Goal: Information Seeking & Learning: Learn about a topic

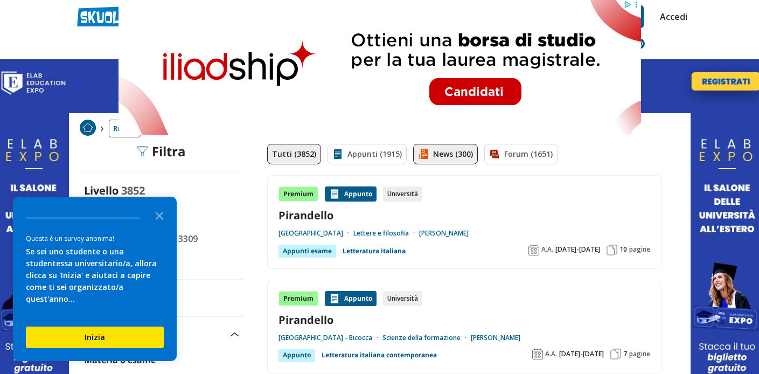
click at [438, 157] on link "News (300)" at bounding box center [445, 154] width 65 height 20
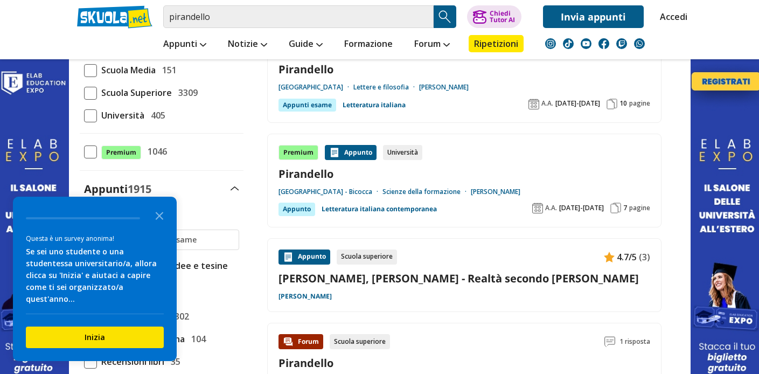
scroll to position [215, 0]
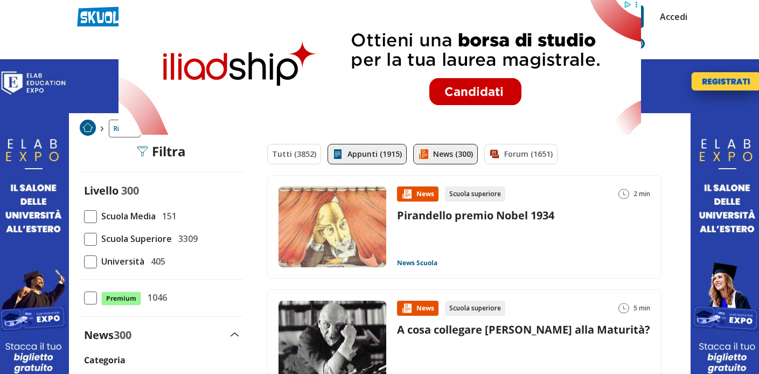
click at [372, 158] on link "Appunti (1915)" at bounding box center [367, 154] width 79 height 20
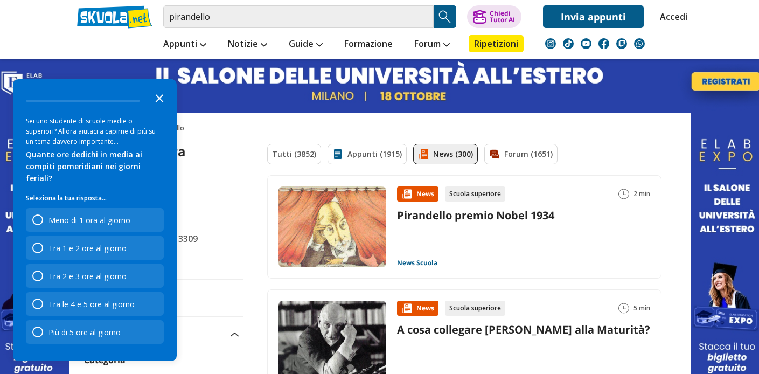
click at [158, 102] on polygon "Close the survey" at bounding box center [160, 98] width 8 height 8
